Goal: Task Accomplishment & Management: Manage account settings

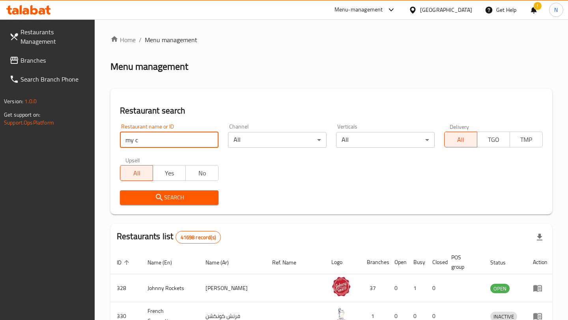
type input "my cookie dough"
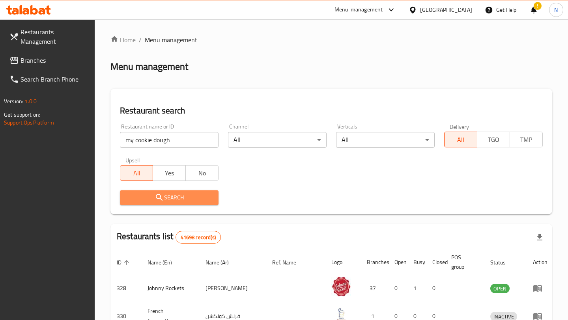
click at [177, 197] on span "Search" at bounding box center [169, 198] width 86 height 10
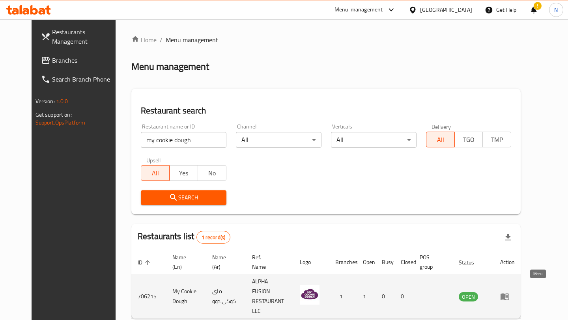
click at [510, 292] on icon "enhanced table" at bounding box center [504, 296] width 9 height 9
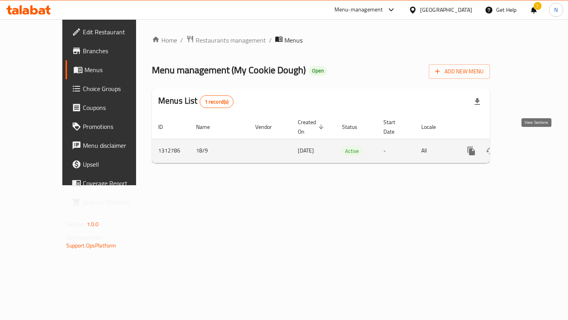
click at [532, 147] on icon "enhanced table" at bounding box center [528, 150] width 7 height 7
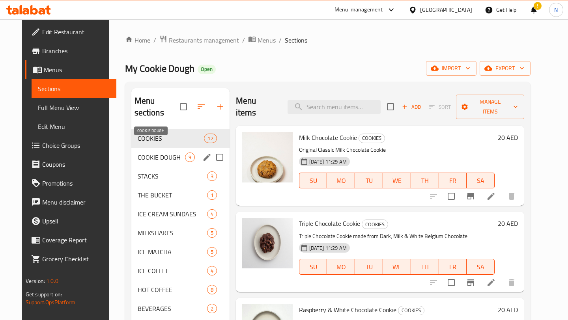
click at [175, 153] on span "COOKIE DOUGH" at bounding box center [161, 157] width 47 height 9
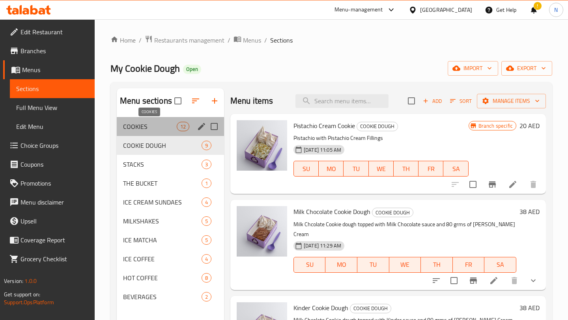
click at [155, 130] on span "COOKIES" at bounding box center [150, 126] width 54 height 9
